Goal: Task Accomplishment & Management: Use online tool/utility

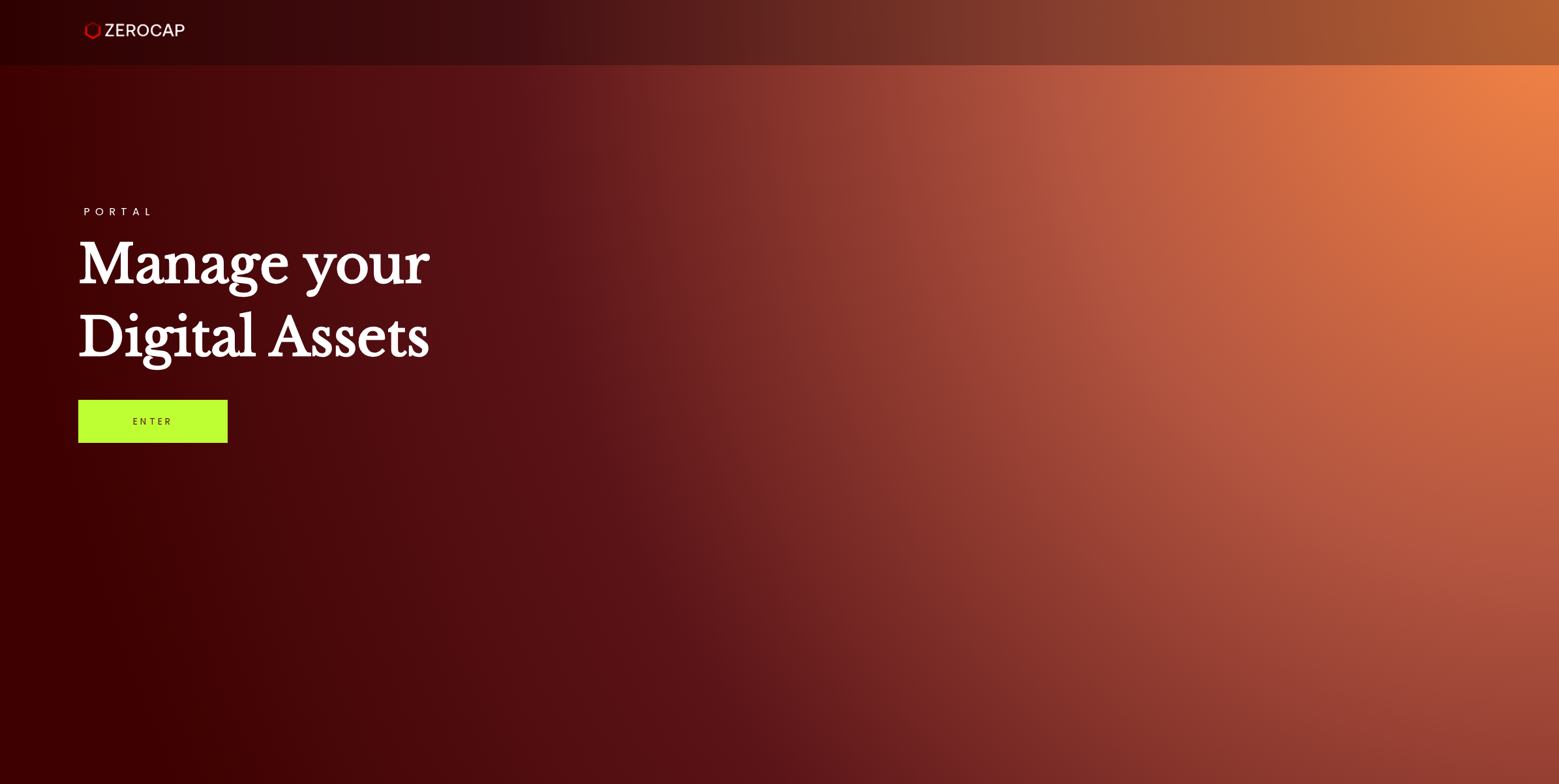
click at [139, 431] on link "Enter" at bounding box center [153, 422] width 150 height 43
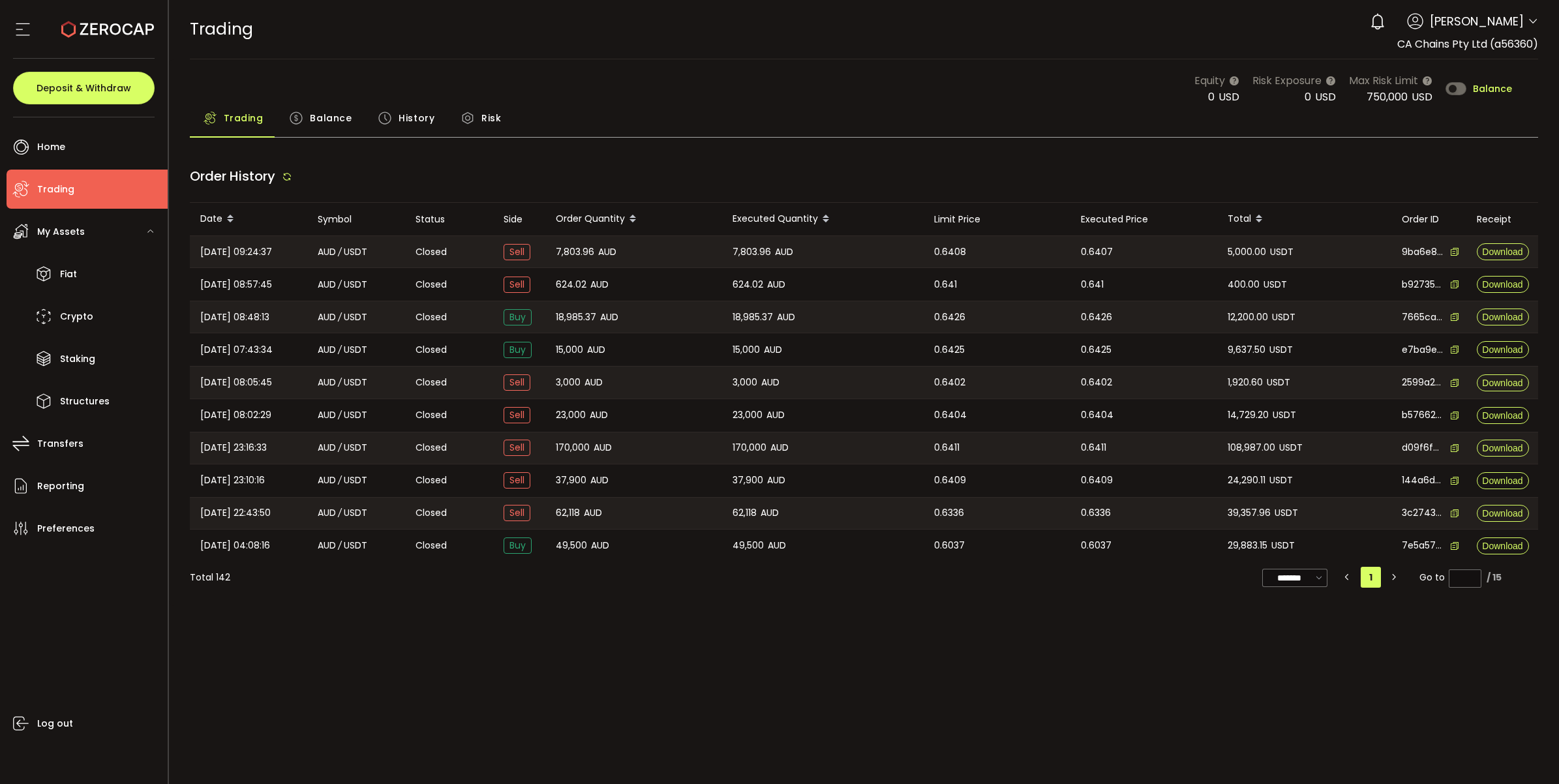
type input "***"
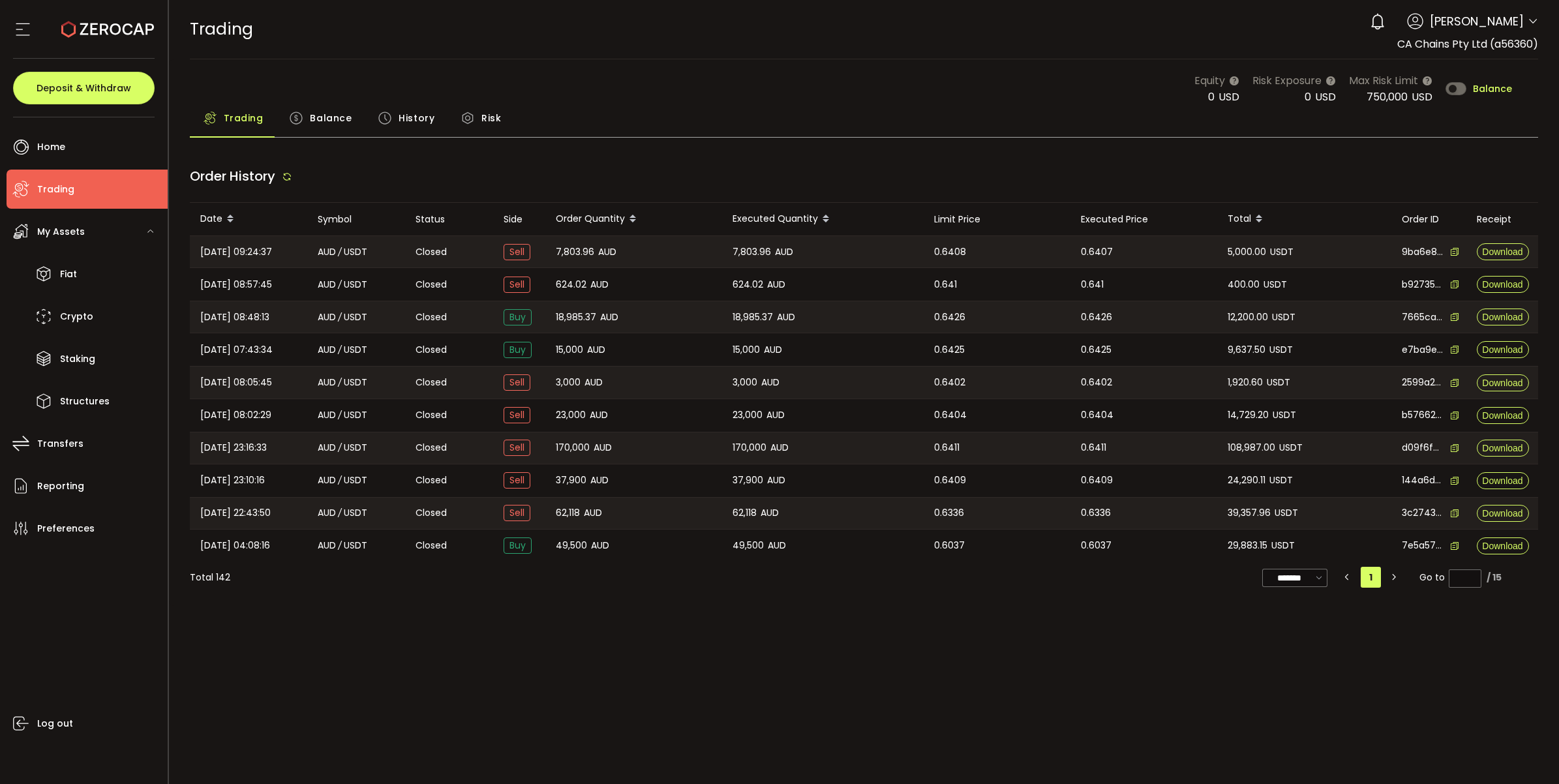
type input "***"
